Goal: Book appointment/travel/reservation

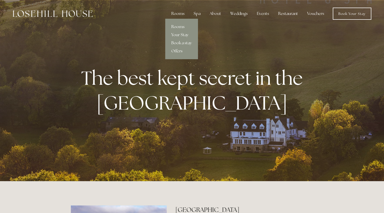
click at [180, 28] on link "Rooms" at bounding box center [181, 27] width 33 height 8
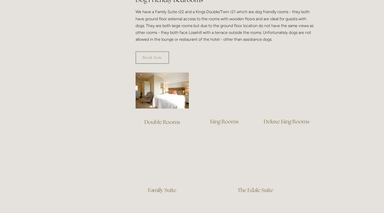
scroll to position [304, 0]
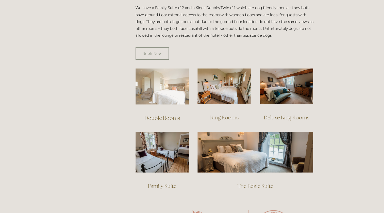
click at [167, 78] on img at bounding box center [162, 86] width 54 height 36
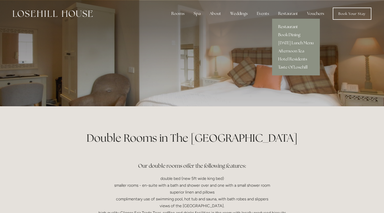
click at [290, 25] on link "Restaurant" at bounding box center [296, 27] width 48 height 8
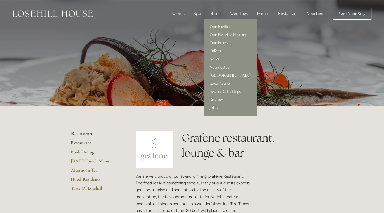
click at [219, 25] on link "Our Facilities" at bounding box center [229, 27] width 53 height 8
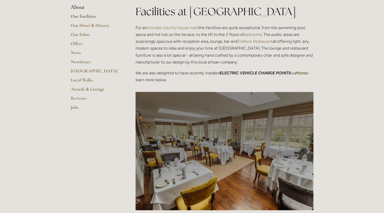
scroll to position [177, 0]
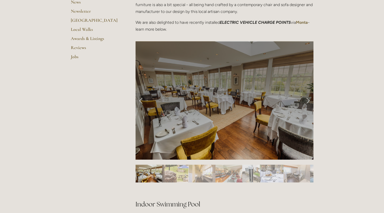
click at [307, 100] on link "Next Slide" at bounding box center [307, 100] width 11 height 15
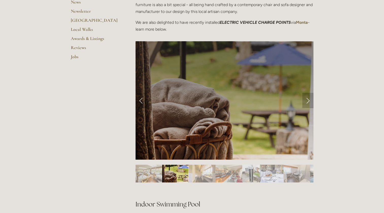
click at [307, 100] on link "Next Slide" at bounding box center [307, 100] width 11 height 15
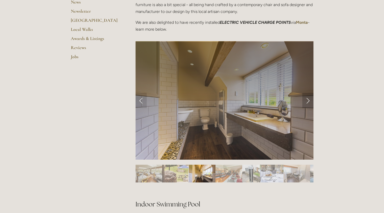
click at [307, 100] on link "Next Slide" at bounding box center [307, 100] width 11 height 15
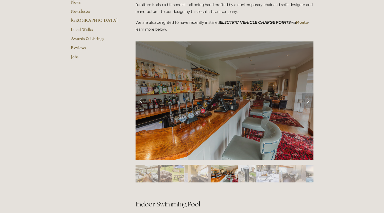
click at [307, 101] on link "Next Slide" at bounding box center [307, 100] width 11 height 15
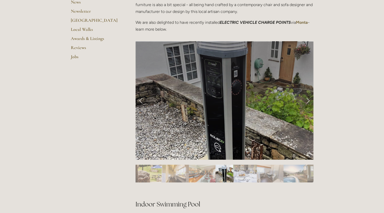
click at [307, 101] on link "Next Slide" at bounding box center [307, 100] width 11 height 15
click at [307, 102] on link "Next Slide" at bounding box center [307, 100] width 11 height 15
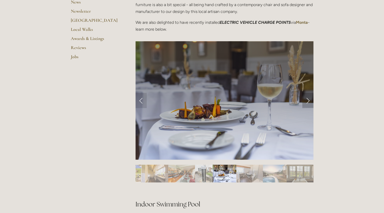
click at [307, 102] on link "Next Slide" at bounding box center [307, 100] width 11 height 15
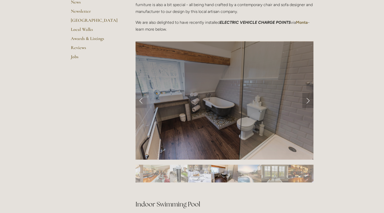
click at [307, 102] on link "Next Slide" at bounding box center [307, 100] width 11 height 15
click at [307, 100] on link "Next Slide" at bounding box center [307, 100] width 11 height 15
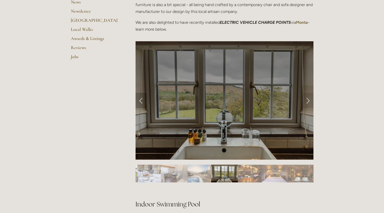
click at [143, 102] on link "Previous Slide" at bounding box center [140, 100] width 11 height 15
click at [140, 100] on link "Previous Slide" at bounding box center [140, 100] width 11 height 15
click at [308, 100] on link "Next Slide" at bounding box center [307, 100] width 11 height 15
click at [307, 101] on link "Next Slide" at bounding box center [307, 100] width 11 height 15
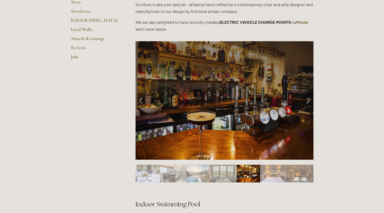
click at [307, 102] on link "Next Slide" at bounding box center [307, 100] width 11 height 15
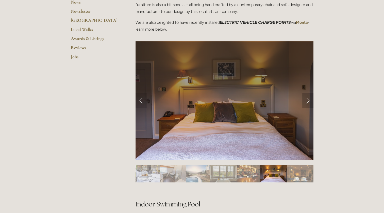
click at [307, 102] on link "Next Slide" at bounding box center [307, 100] width 11 height 15
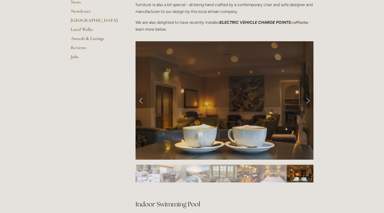
click at [307, 102] on link "Next Slide" at bounding box center [307, 100] width 11 height 15
click at [307, 101] on link "Next Slide" at bounding box center [307, 100] width 11 height 15
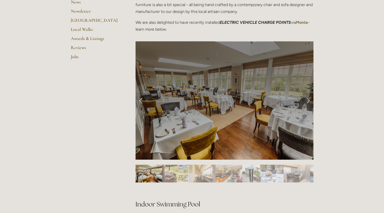
click at [307, 101] on link "Next Slide" at bounding box center [307, 100] width 11 height 15
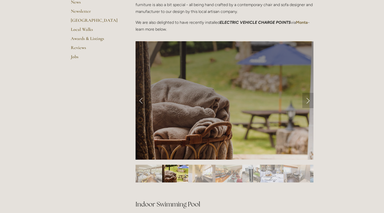
click at [307, 101] on link "Next Slide" at bounding box center [307, 100] width 11 height 15
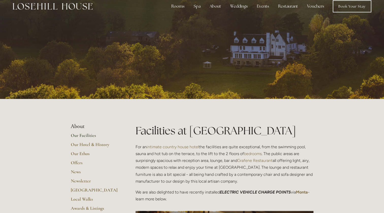
scroll to position [0, 0]
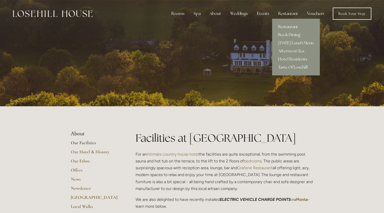
click at [291, 25] on link "Restaurant" at bounding box center [296, 27] width 48 height 8
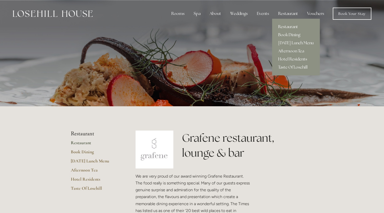
click at [295, 59] on link "Hotel Residents" at bounding box center [296, 59] width 48 height 8
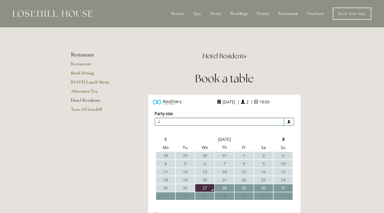
click at [87, 55] on li "Restaurant" at bounding box center [95, 55] width 48 height 7
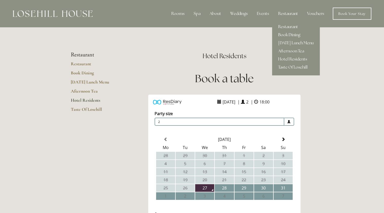
click at [290, 33] on link "Book Dining" at bounding box center [296, 35] width 48 height 8
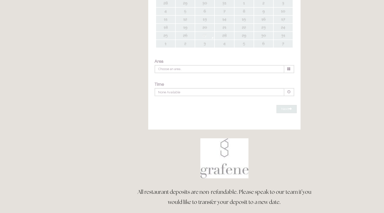
type input "Any Area"
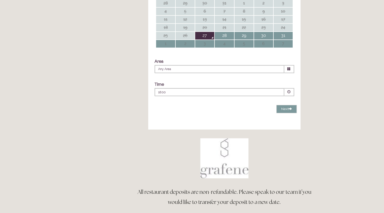
scroll to position [102, 0]
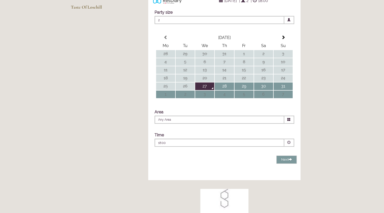
click at [291, 147] on span at bounding box center [289, 143] width 10 height 8
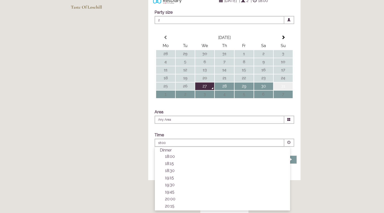
click at [283, 90] on td "31" at bounding box center [282, 87] width 19 height 8
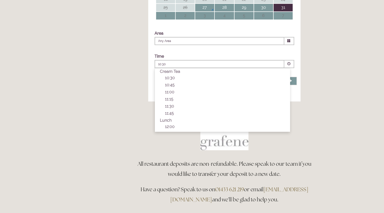
scroll to position [204, 0]
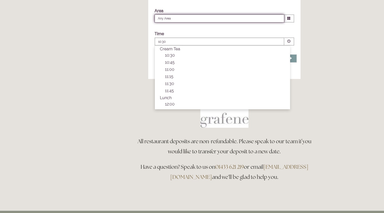
click at [268, 23] on input "Any Area" at bounding box center [219, 18] width 130 height 8
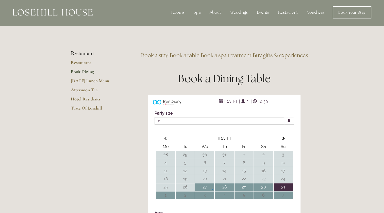
scroll to position [0, 0]
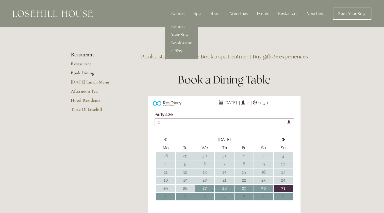
click at [179, 26] on link "Rooms" at bounding box center [181, 27] width 33 height 8
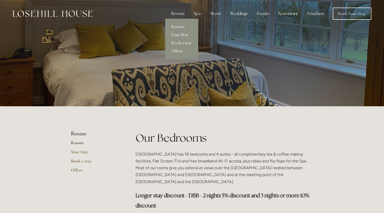
click at [180, 35] on link "Your Stay" at bounding box center [181, 35] width 33 height 8
